Goal: Task Accomplishment & Management: Complete application form

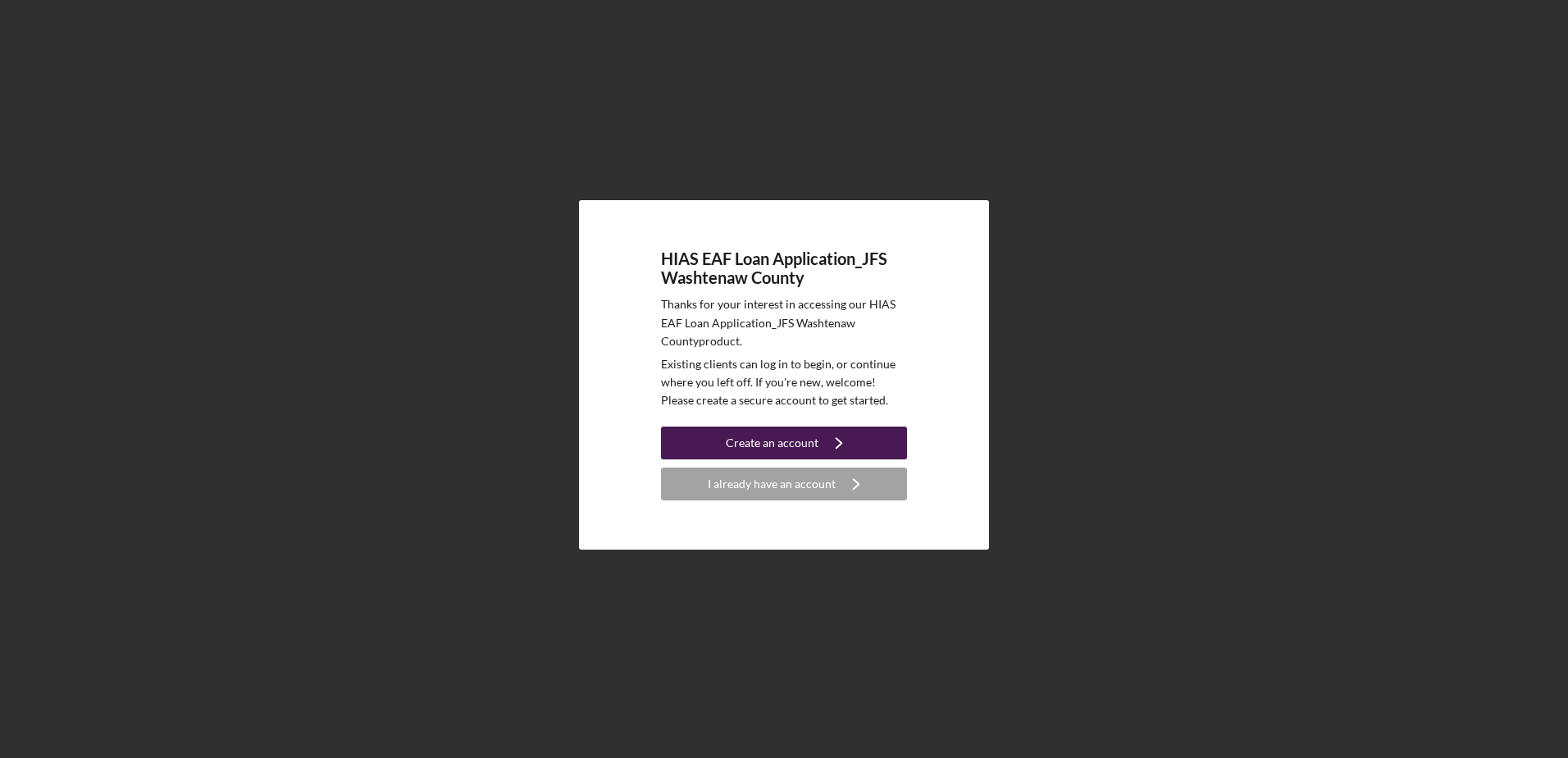
click at [759, 442] on div "Create an account" at bounding box center [772, 443] width 93 height 33
